Goal: Information Seeking & Learning: Learn about a topic

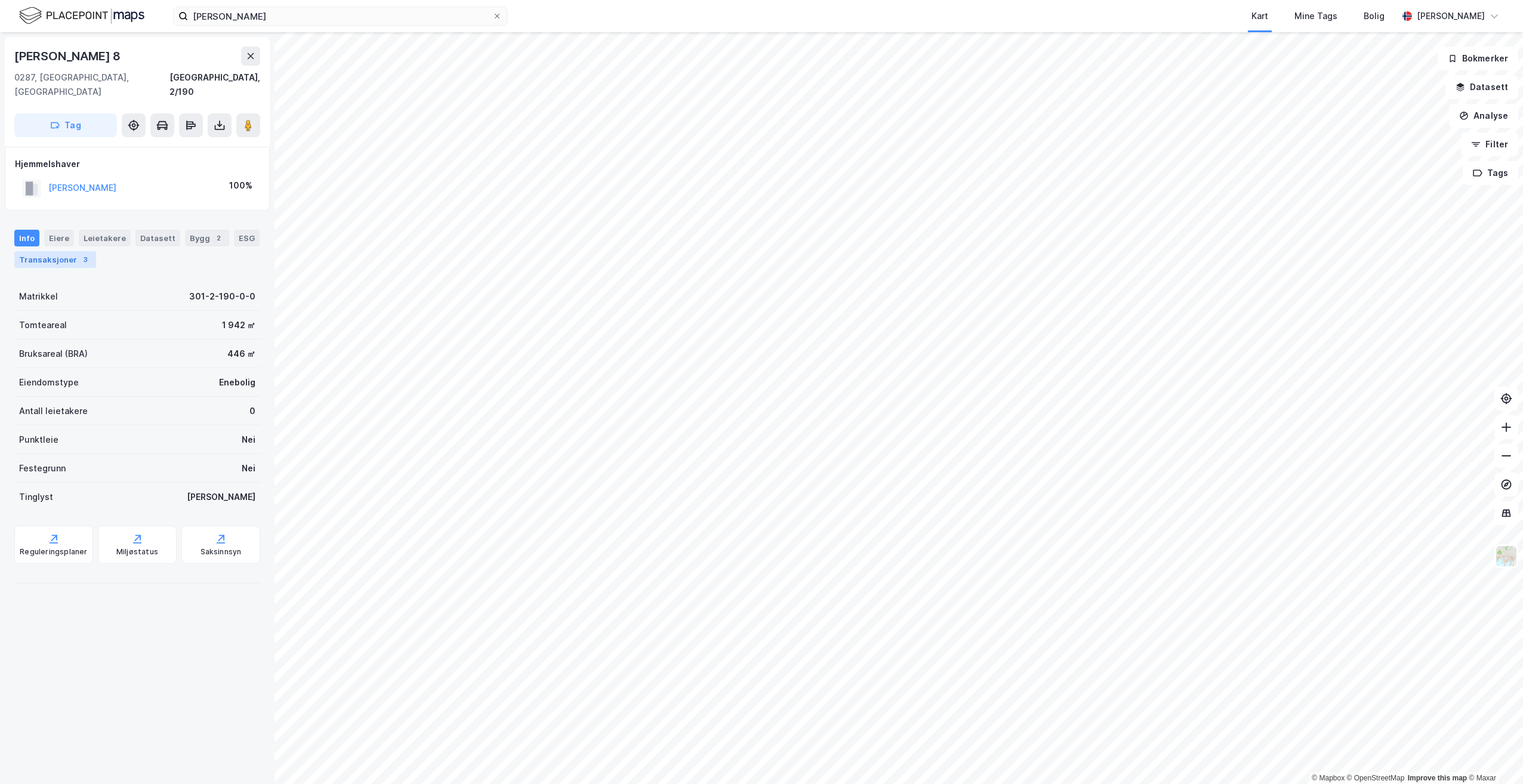
click at [59, 251] on div "Transaksjoner 3" at bounding box center [55, 259] width 81 height 17
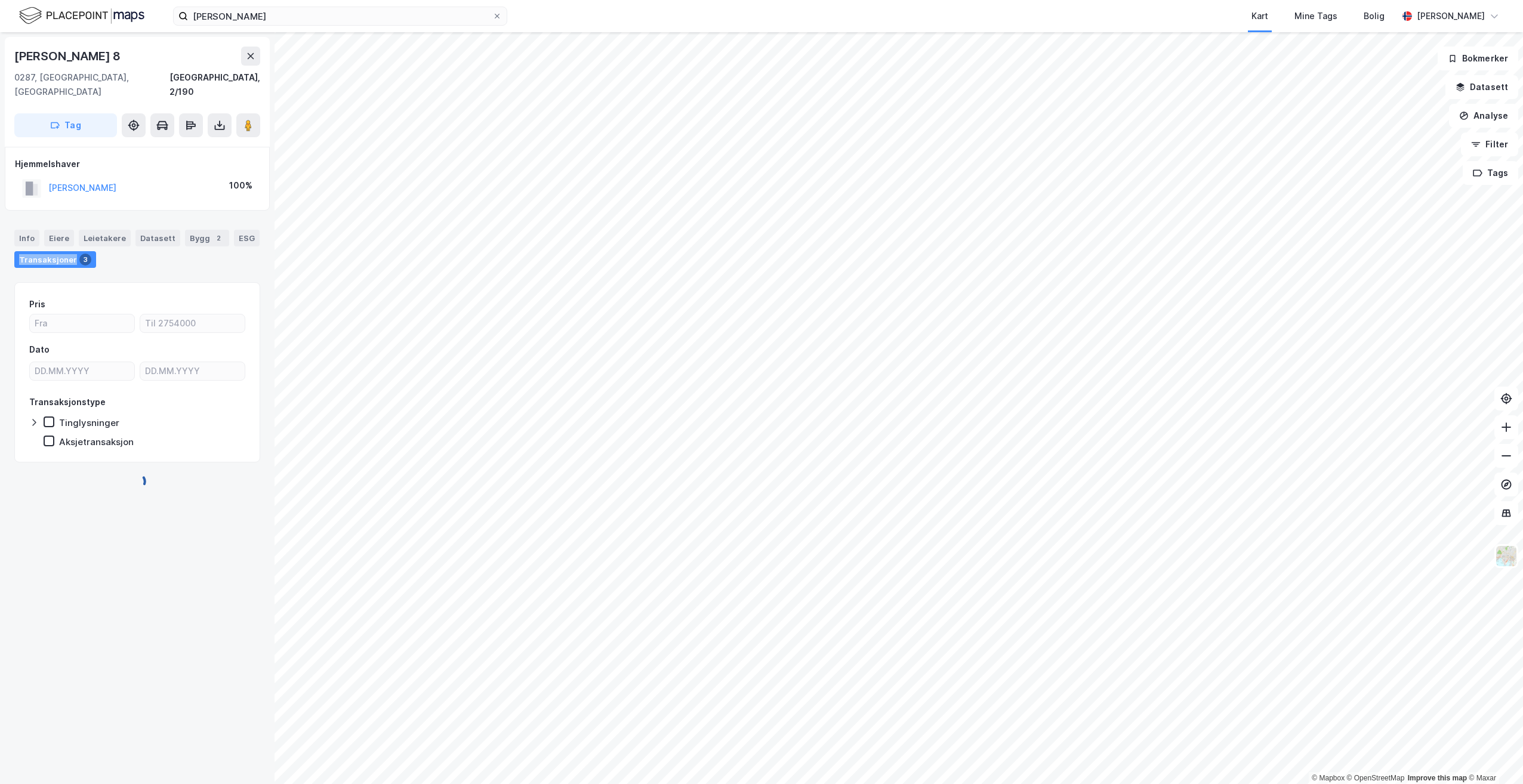
click at [59, 251] on div "Transaksjoner 3" at bounding box center [55, 259] width 81 height 17
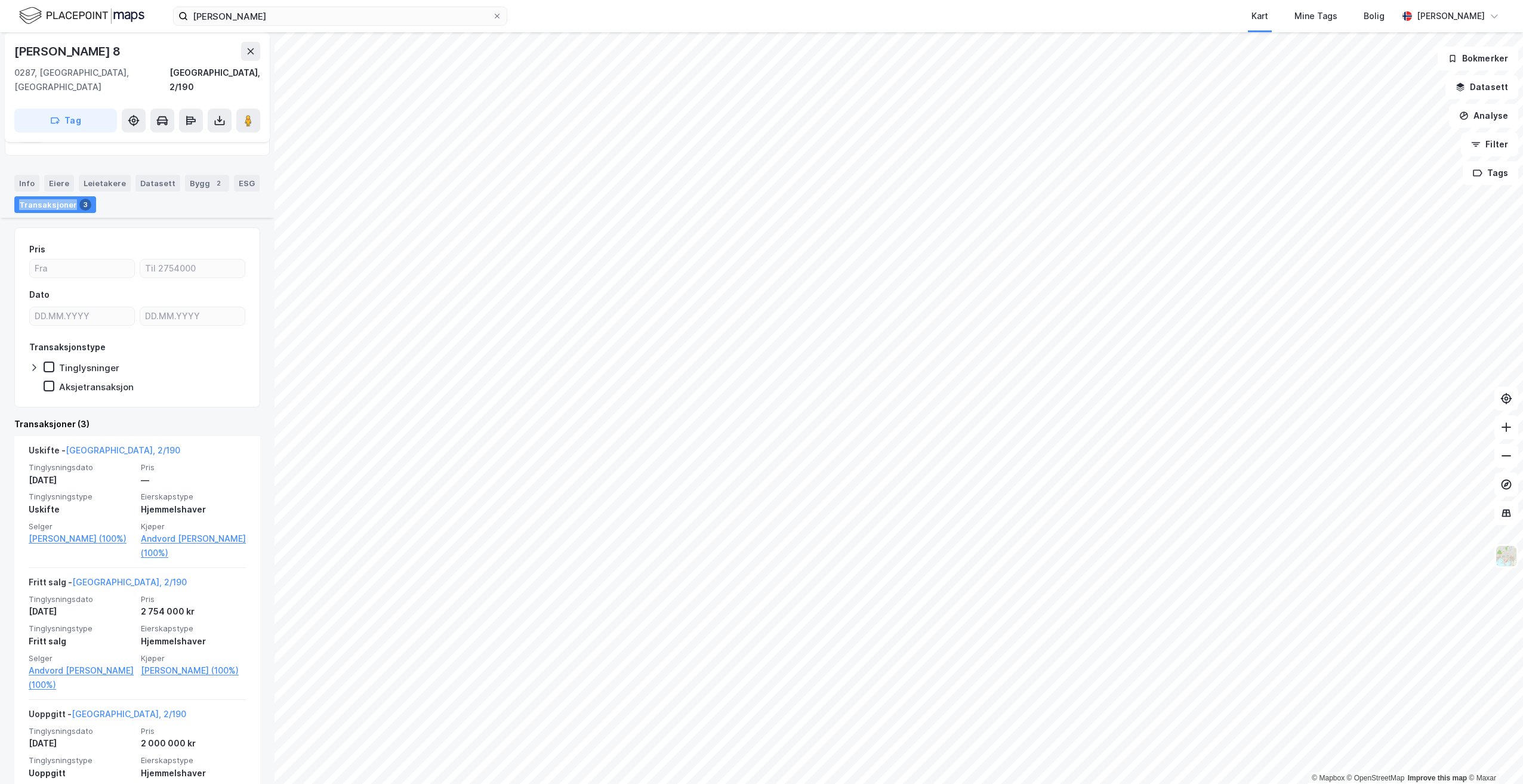
scroll to position [87, 0]
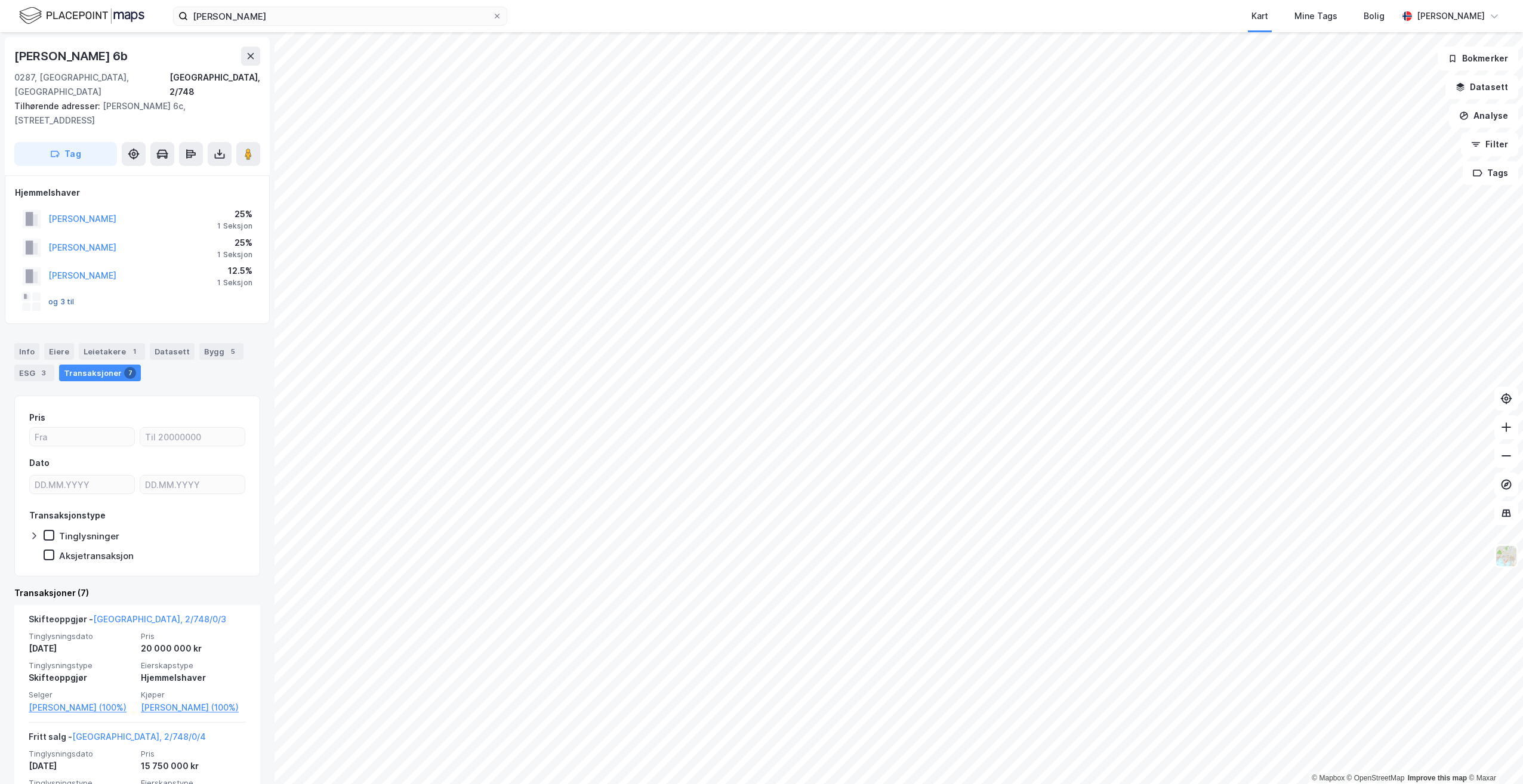
click at [0, 0] on button "og 3 til" at bounding box center [0, 0] width 0 height 0
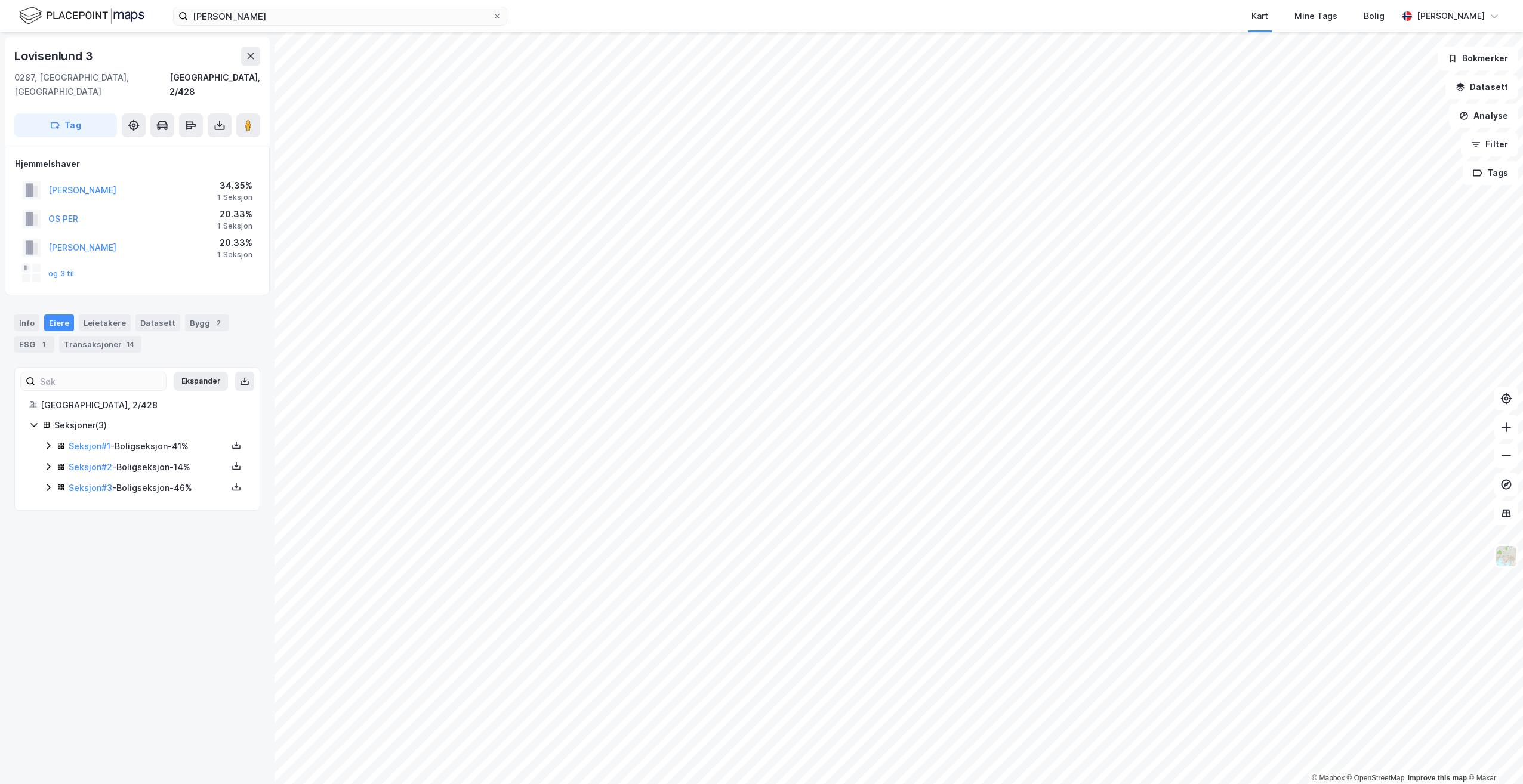
click at [595, 783] on html "[PERSON_NAME] Kart Mine Tags Bolig [PERSON_NAME] © Mapbox © OpenStreetMap Impro…" at bounding box center [762, 392] width 1523 height 784
click at [628, 783] on html "[PERSON_NAME] Kart Mine Tags Bolig [PERSON_NAME] © Mapbox © OpenStreetMap Impro…" at bounding box center [762, 392] width 1523 height 784
click at [1505, 428] on icon at bounding box center [1506, 427] width 12 height 12
click at [1502, 432] on icon at bounding box center [1506, 427] width 12 height 12
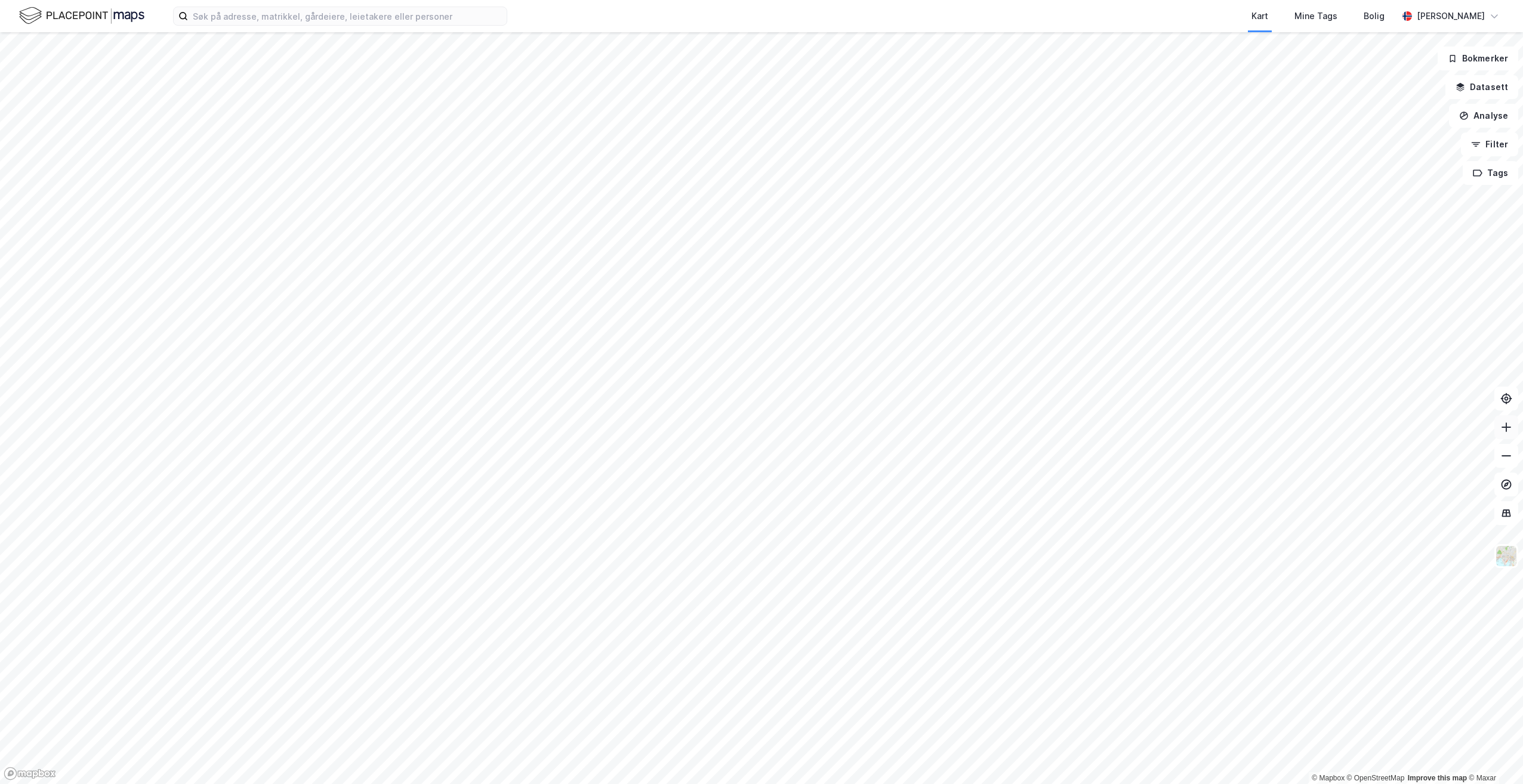
click at [1503, 432] on icon at bounding box center [1506, 427] width 12 height 12
click at [1515, 436] on button at bounding box center [1506, 427] width 24 height 24
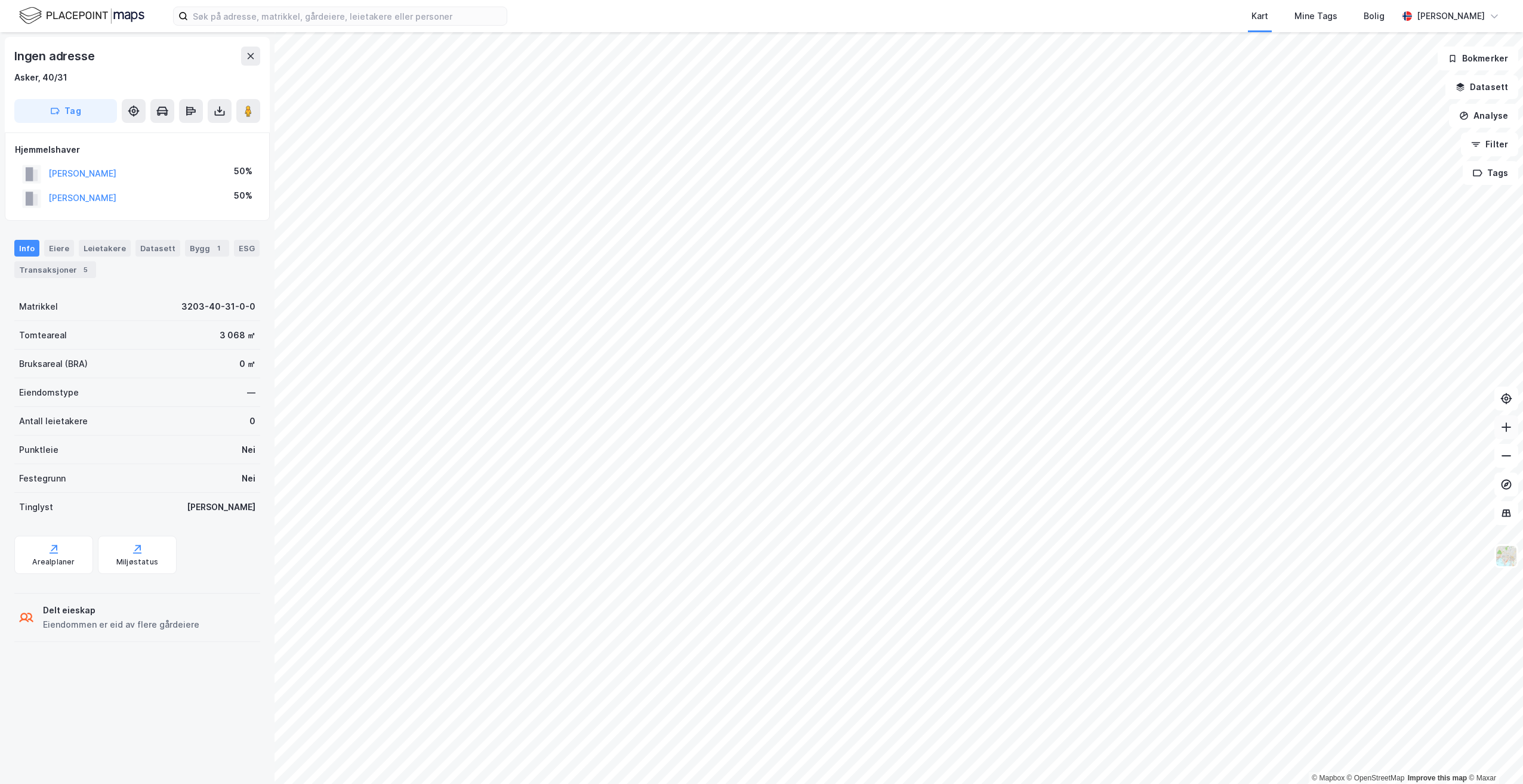
click at [1503, 435] on button at bounding box center [1506, 427] width 24 height 24
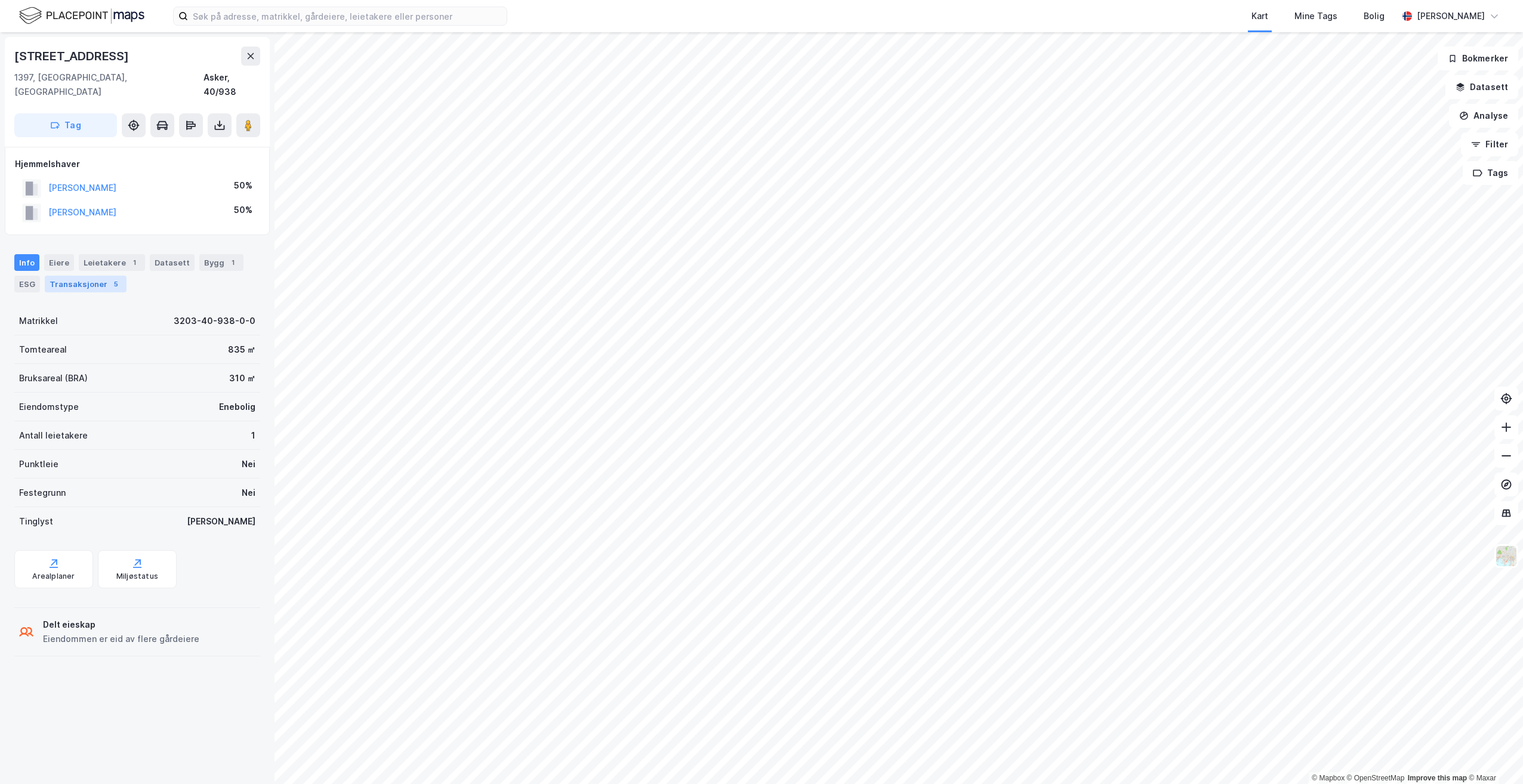
click at [92, 275] on div "Transaksjoner 5" at bounding box center [86, 284] width 81 height 17
